Goal: Transaction & Acquisition: Purchase product/service

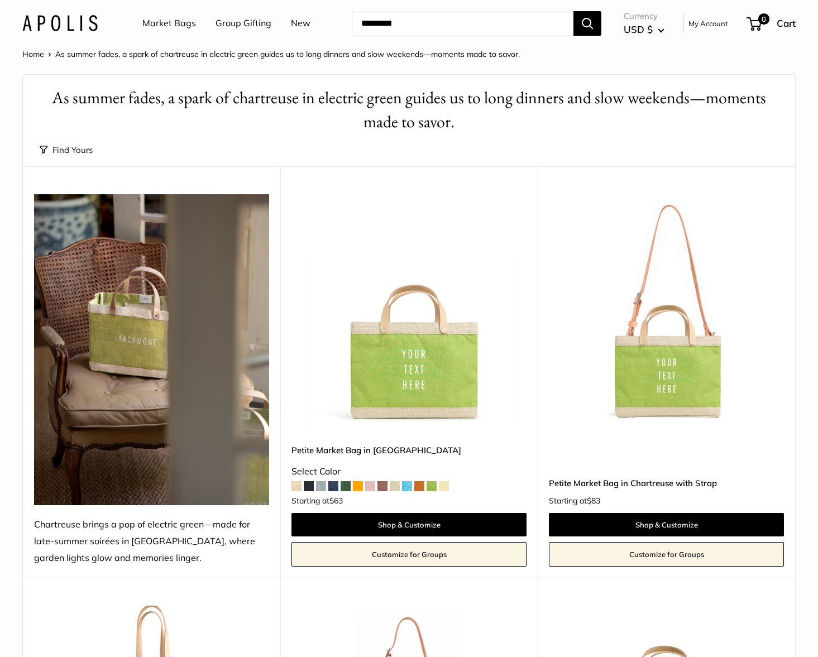
click at [0, 0] on img at bounding box center [0, 0] width 0 height 0
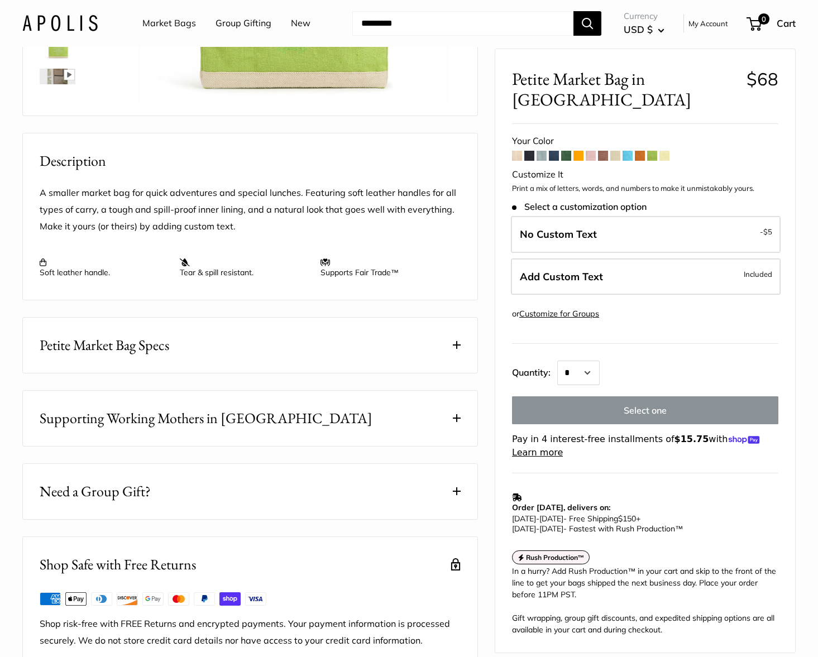
scroll to position [365, 0]
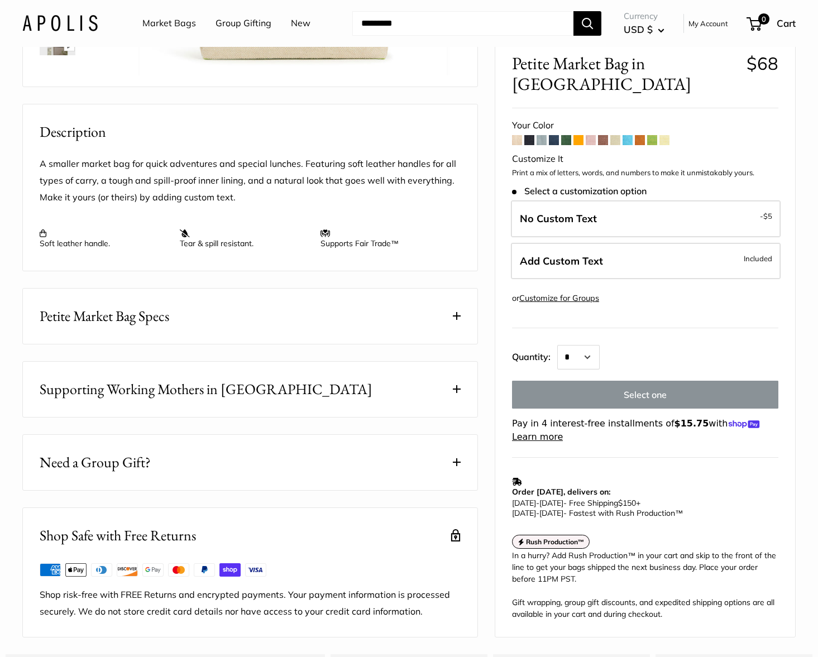
click at [276, 490] on button "Need a Group Gift?" at bounding box center [250, 462] width 455 height 55
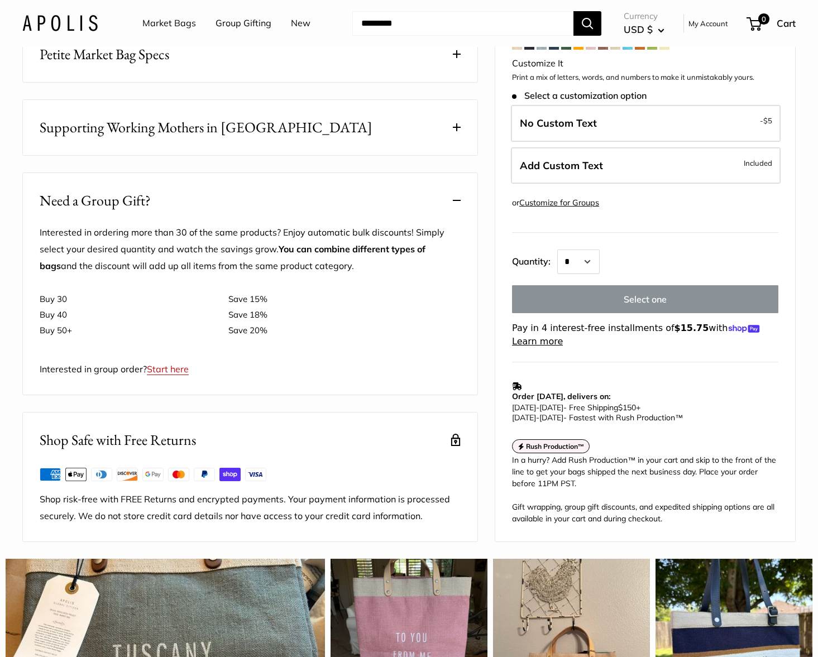
scroll to position [429, 0]
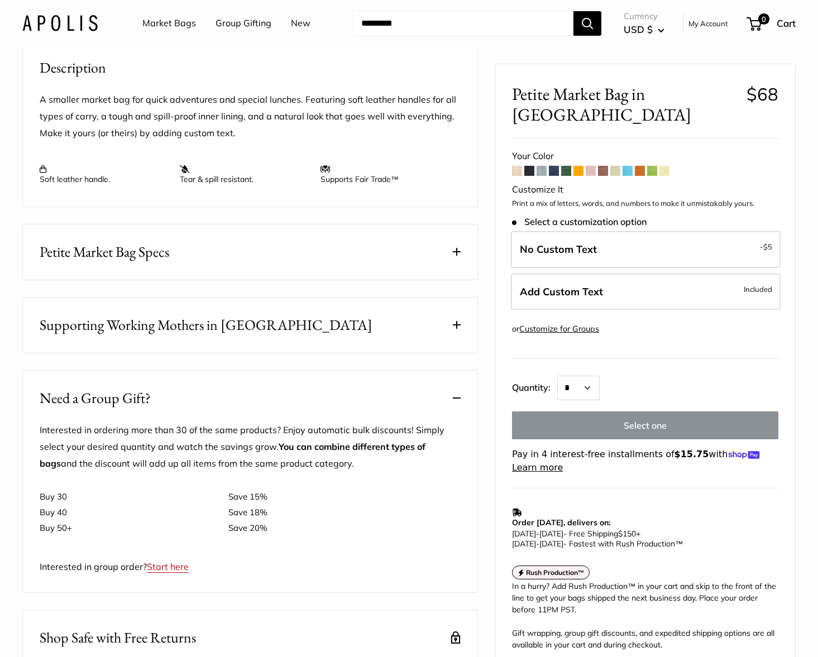
click at [248, 336] on span "Supporting Working Mothers in [GEOGRAPHIC_DATA]" at bounding box center [206, 325] width 333 height 22
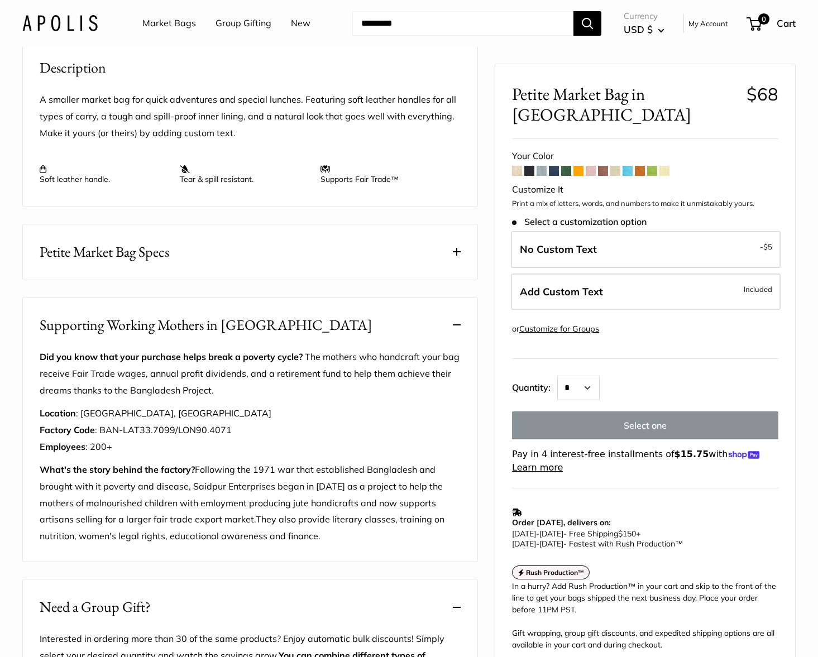
scroll to position [0, 0]
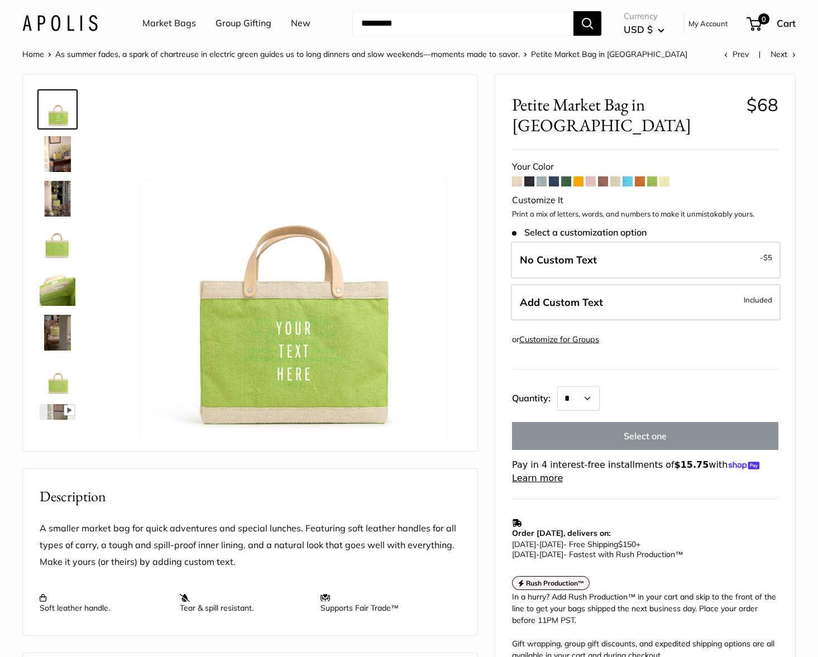
click at [582, 177] on span at bounding box center [579, 182] width 10 height 10
